Goal: Communication & Community: Participate in discussion

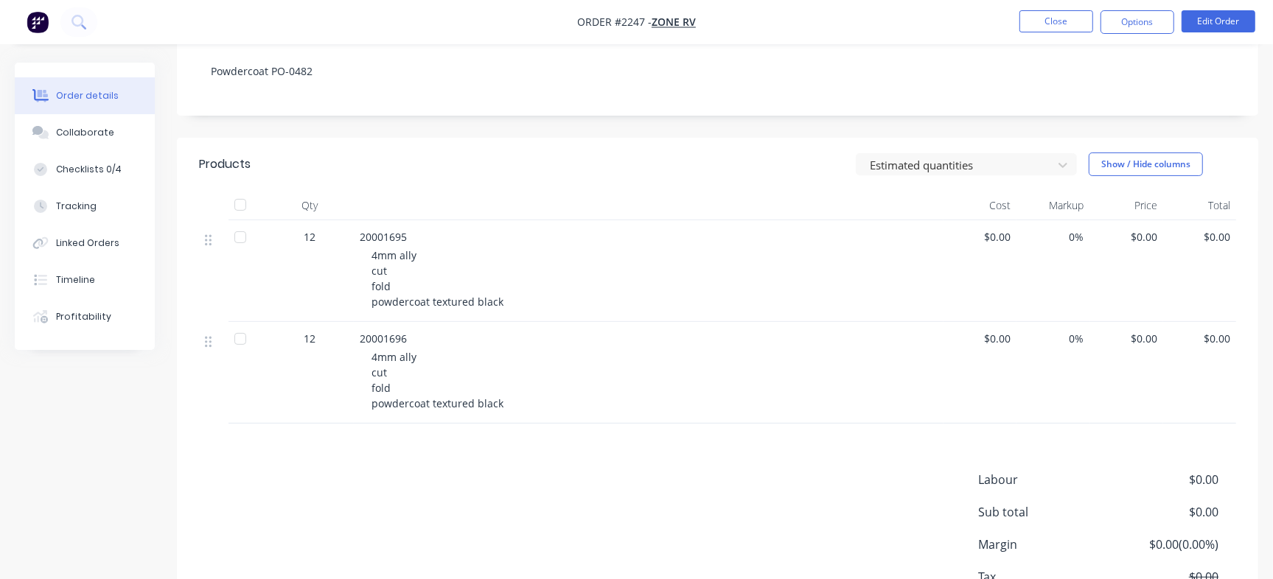
scroll to position [272, 0]
click at [84, 143] on button "Collaborate" at bounding box center [85, 132] width 140 height 37
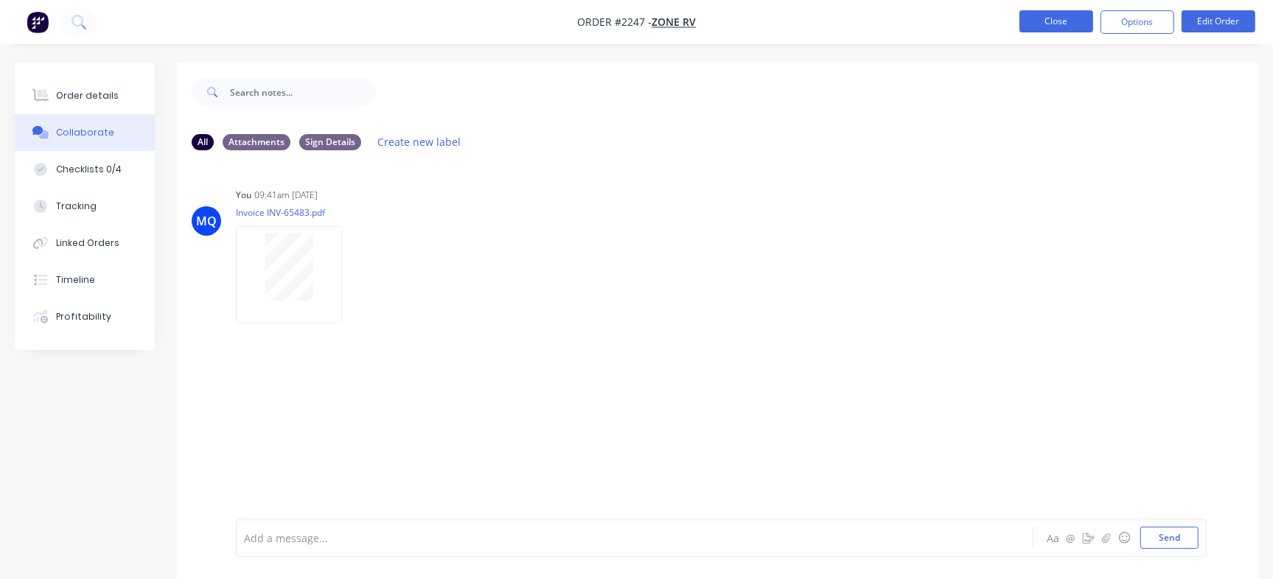
click at [1066, 28] on button "Close" at bounding box center [1056, 21] width 74 height 22
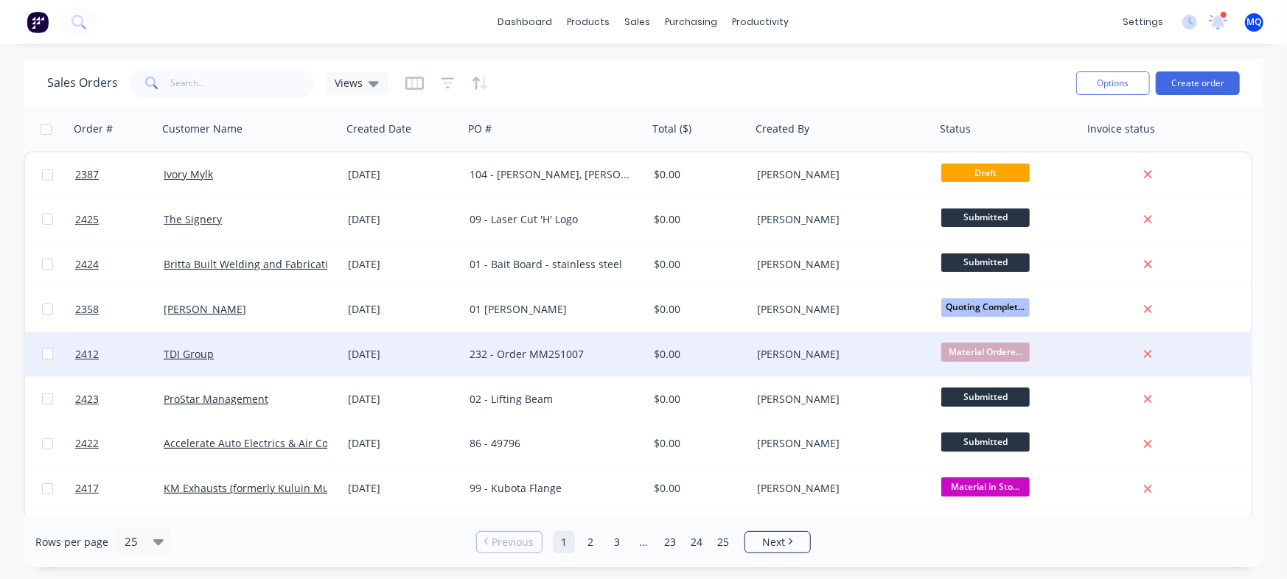
click at [516, 352] on div "232 - Order MM251007" at bounding box center [552, 354] width 164 height 15
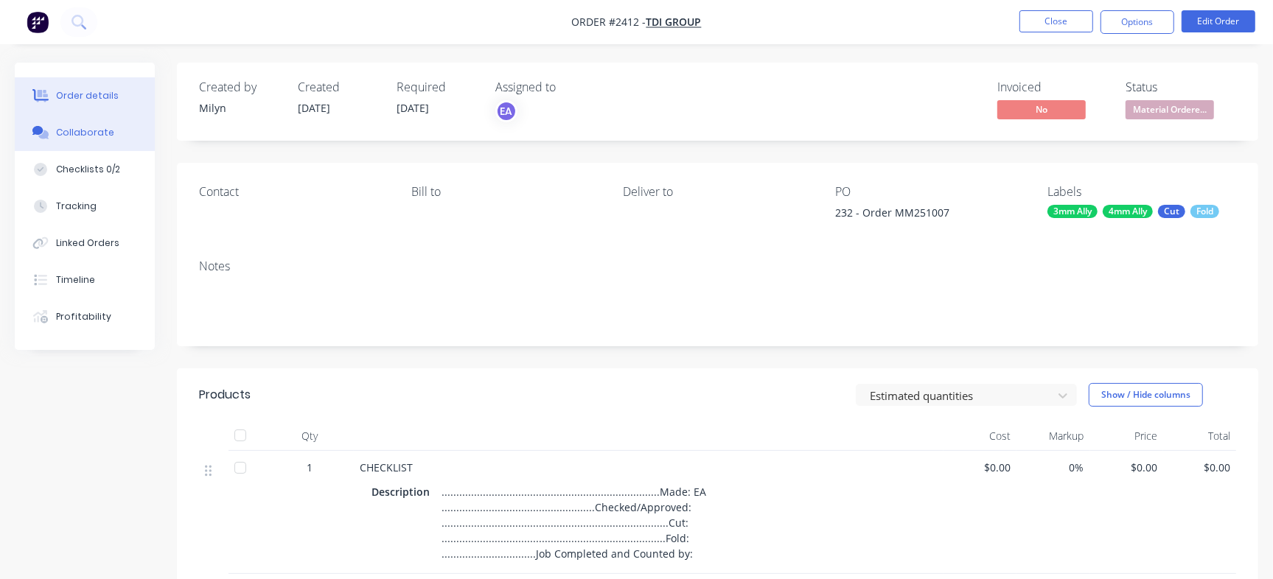
click at [66, 124] on button "Collaborate" at bounding box center [85, 132] width 140 height 37
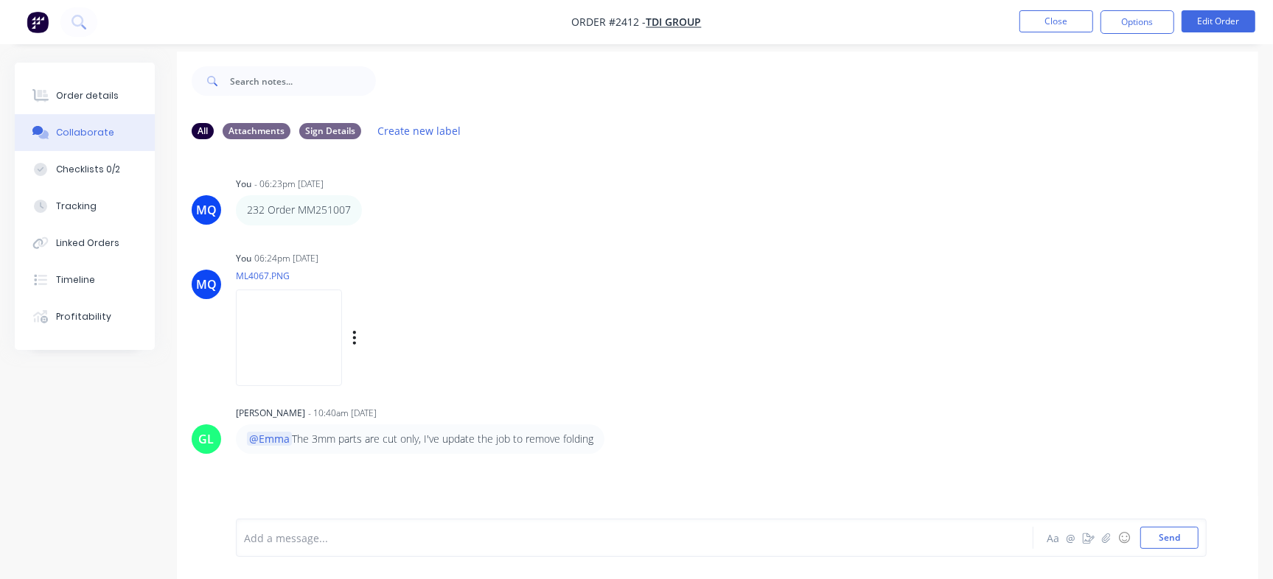
scroll to position [22, 0]
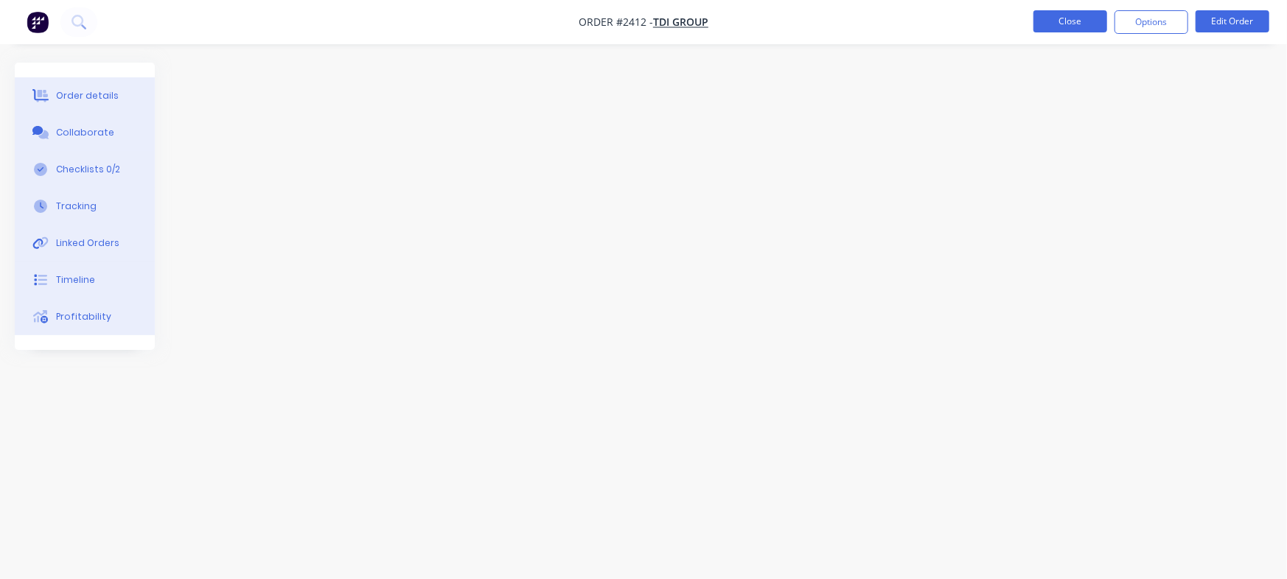
click at [1061, 31] on button "Close" at bounding box center [1070, 21] width 74 height 22
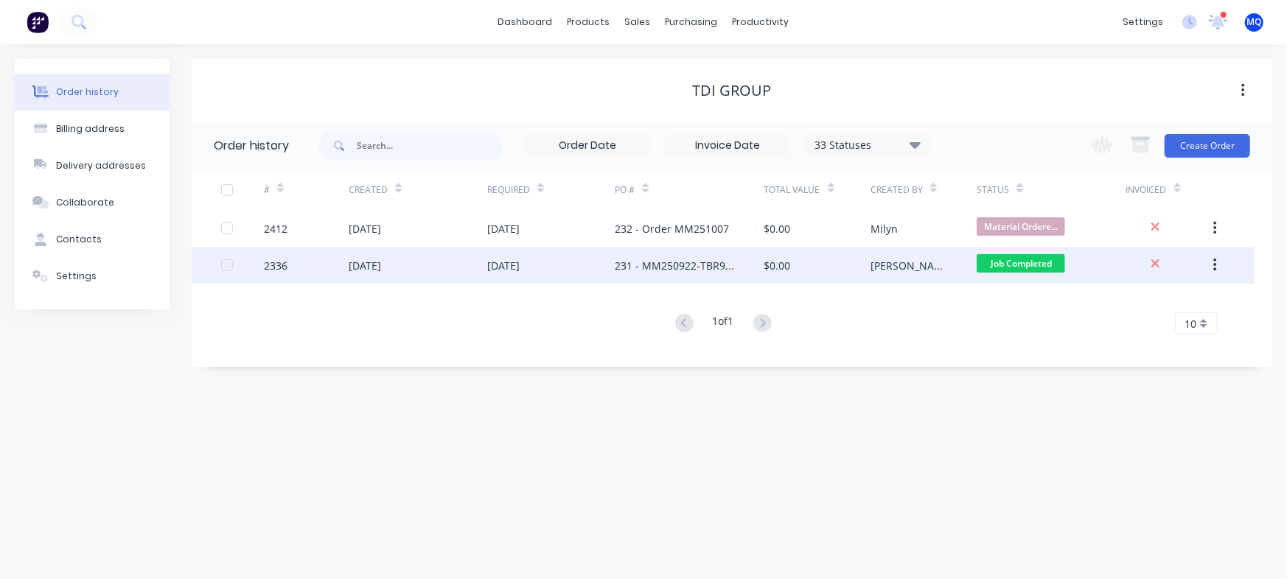
click at [578, 277] on div "06 Oct 2025" at bounding box center [551, 265] width 128 height 37
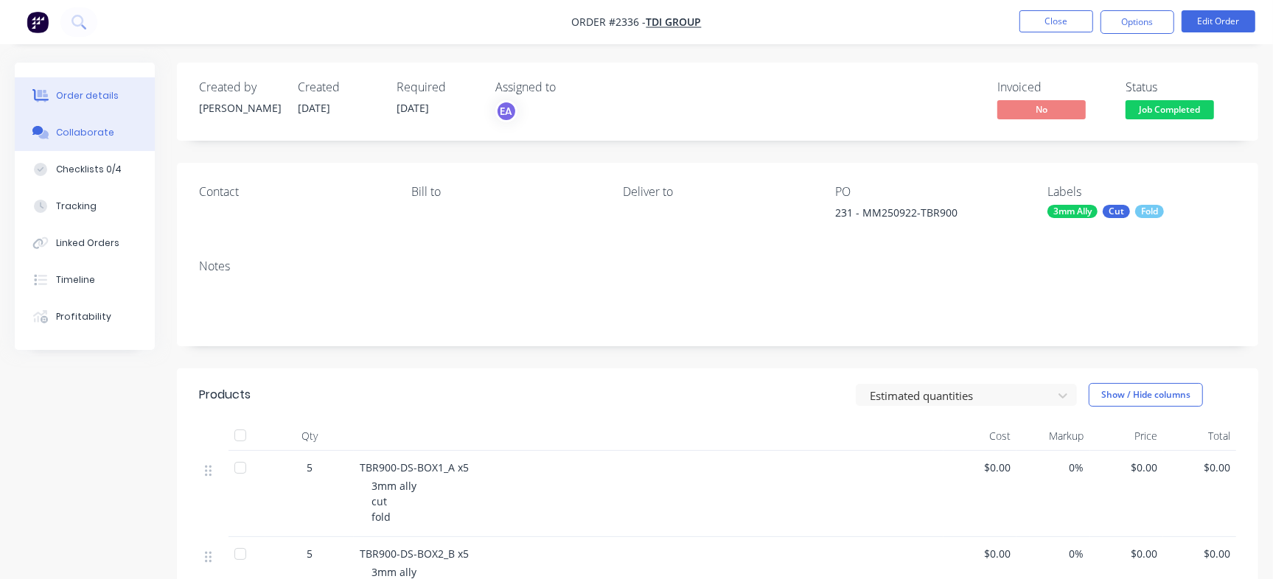
click at [133, 132] on button "Collaborate" at bounding box center [85, 132] width 140 height 37
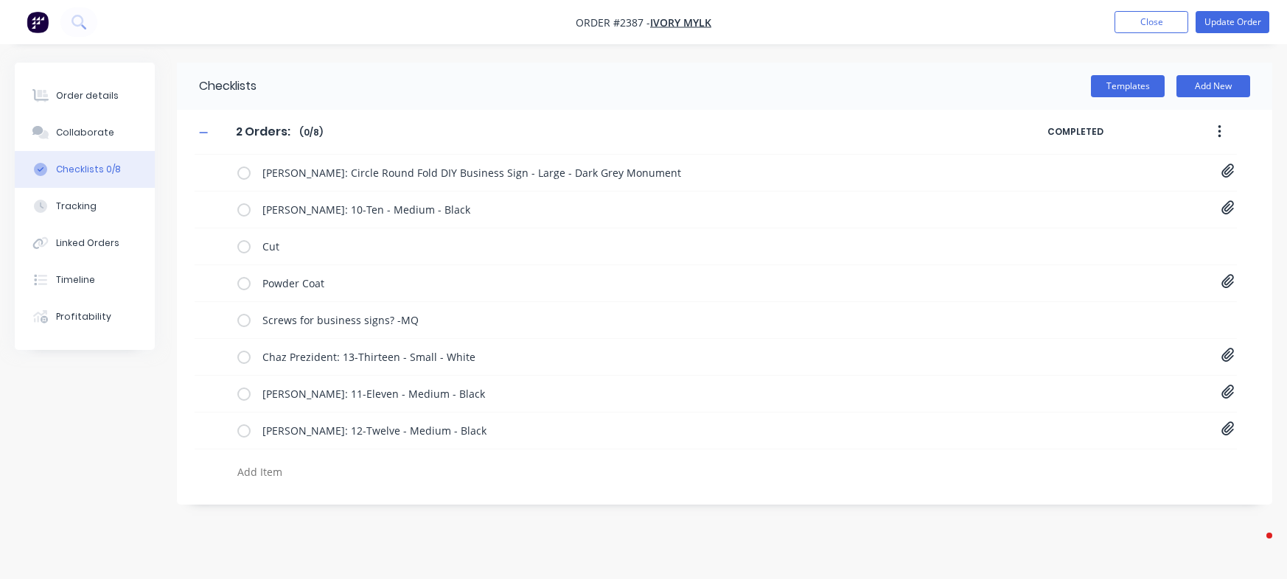
type textarea "x"
